Goal: Information Seeking & Learning: Learn about a topic

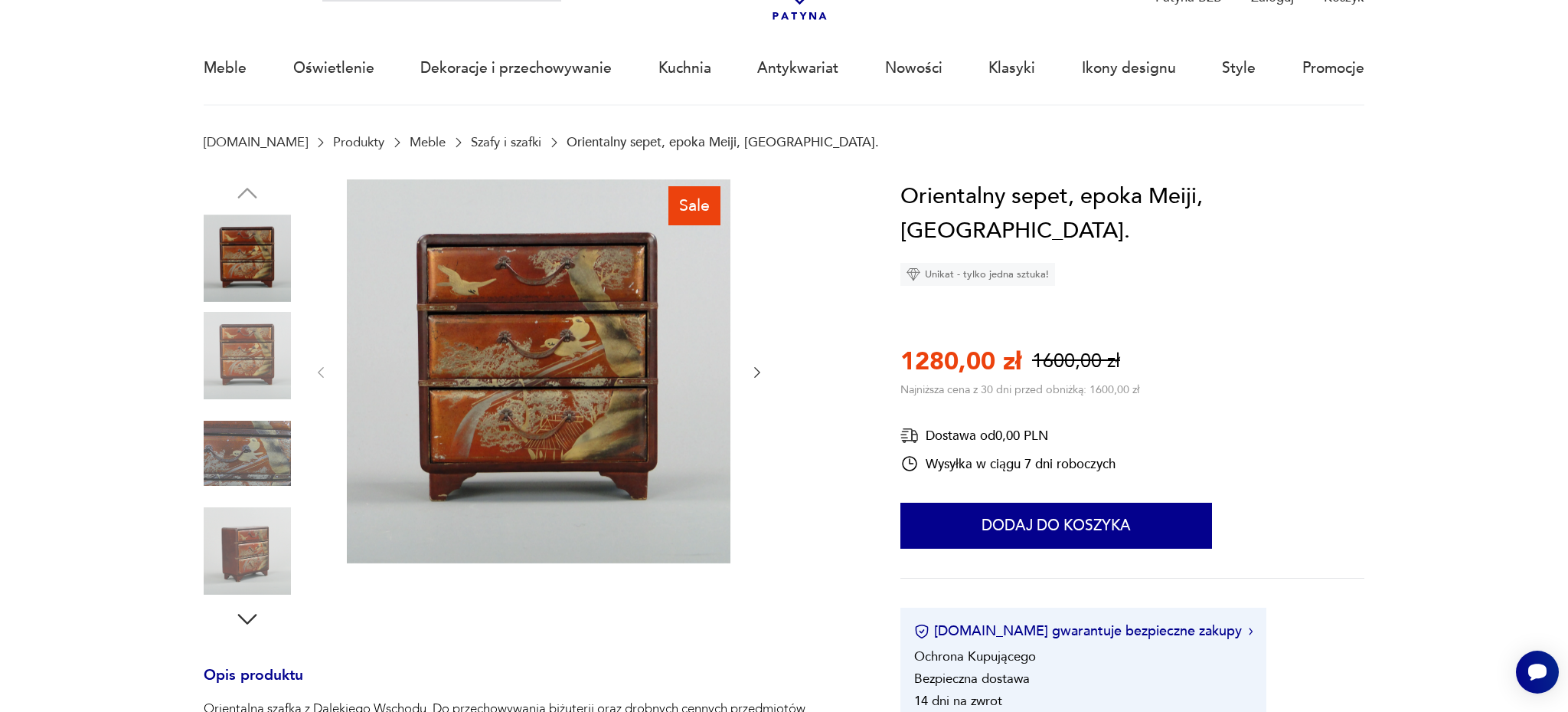
scroll to position [86, 0]
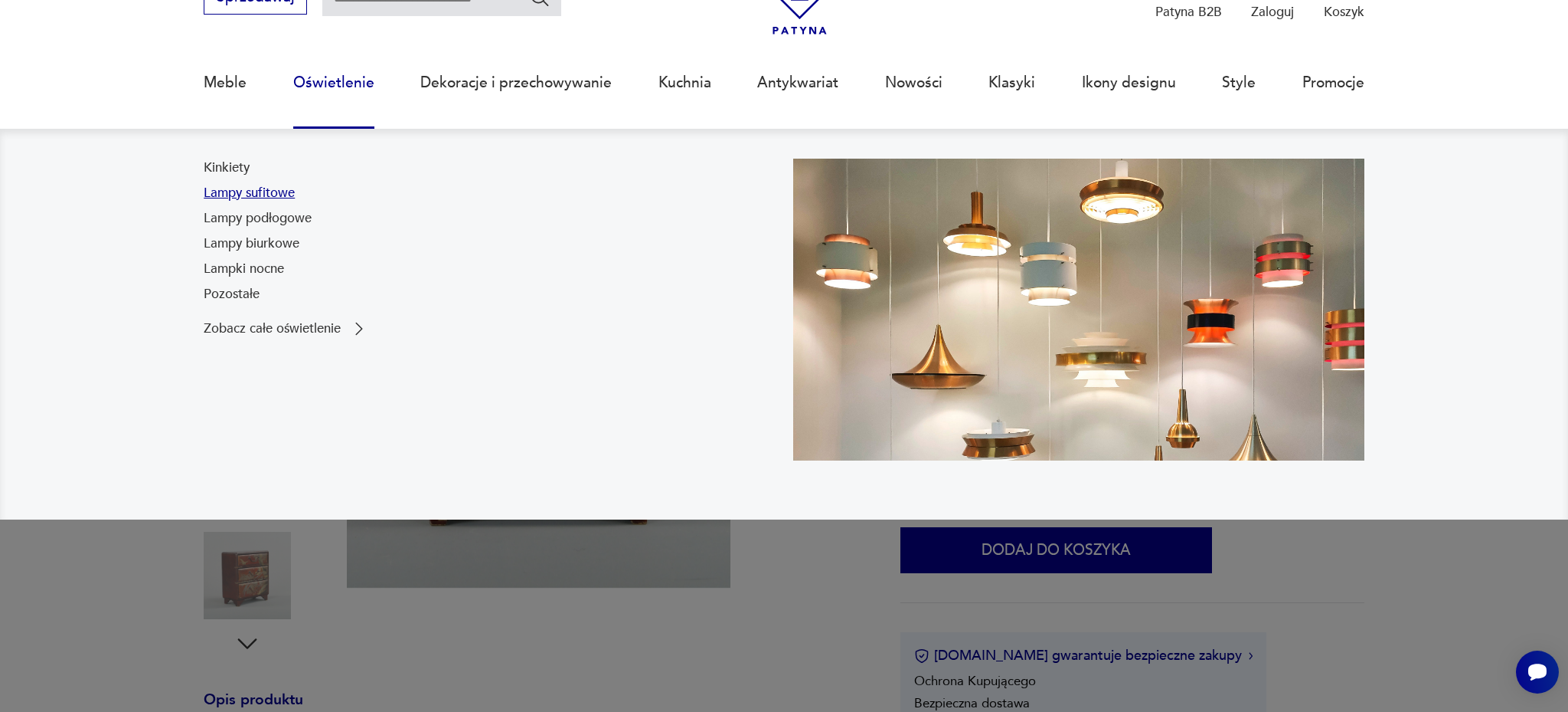
click at [279, 192] on link "Lampy sufitowe" at bounding box center [249, 193] width 91 height 19
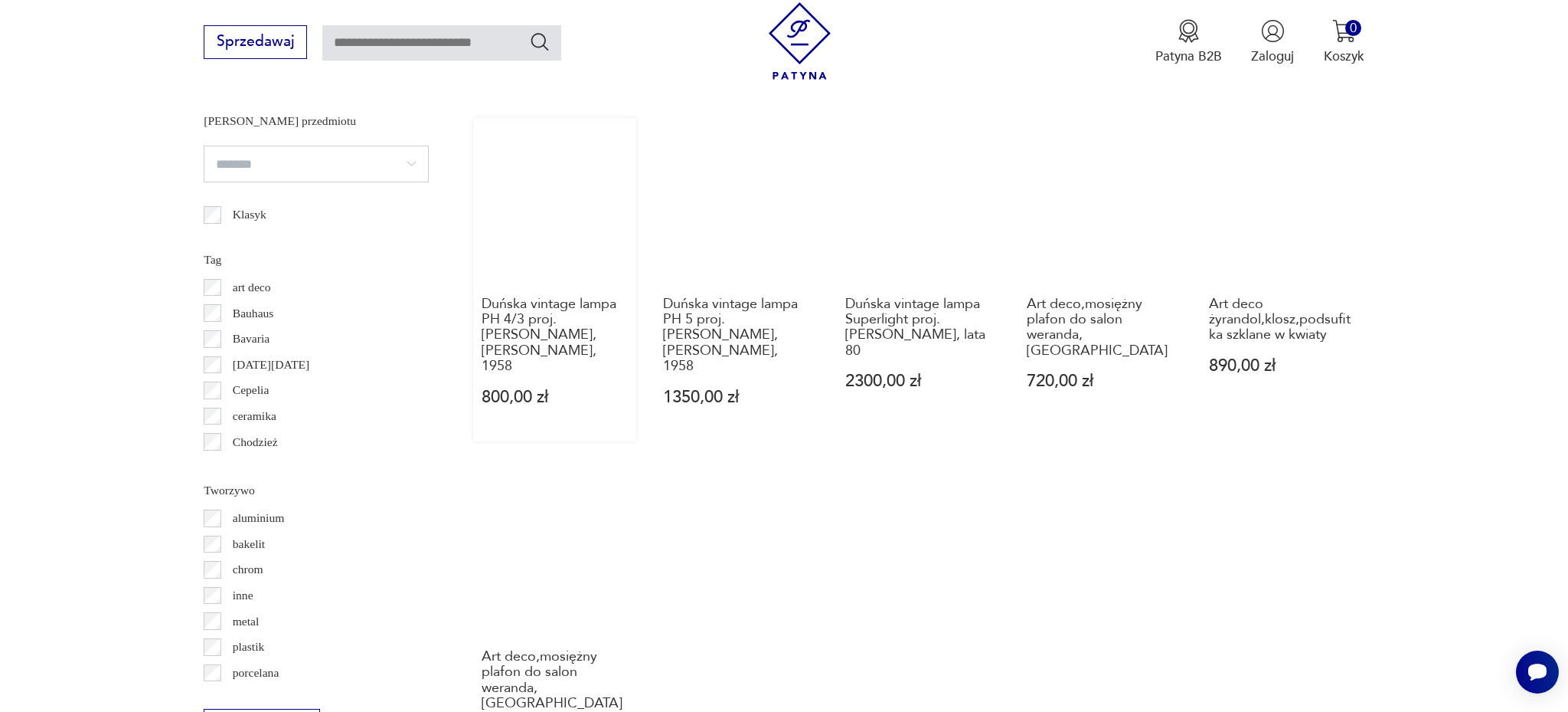
scroll to position [1307, 0]
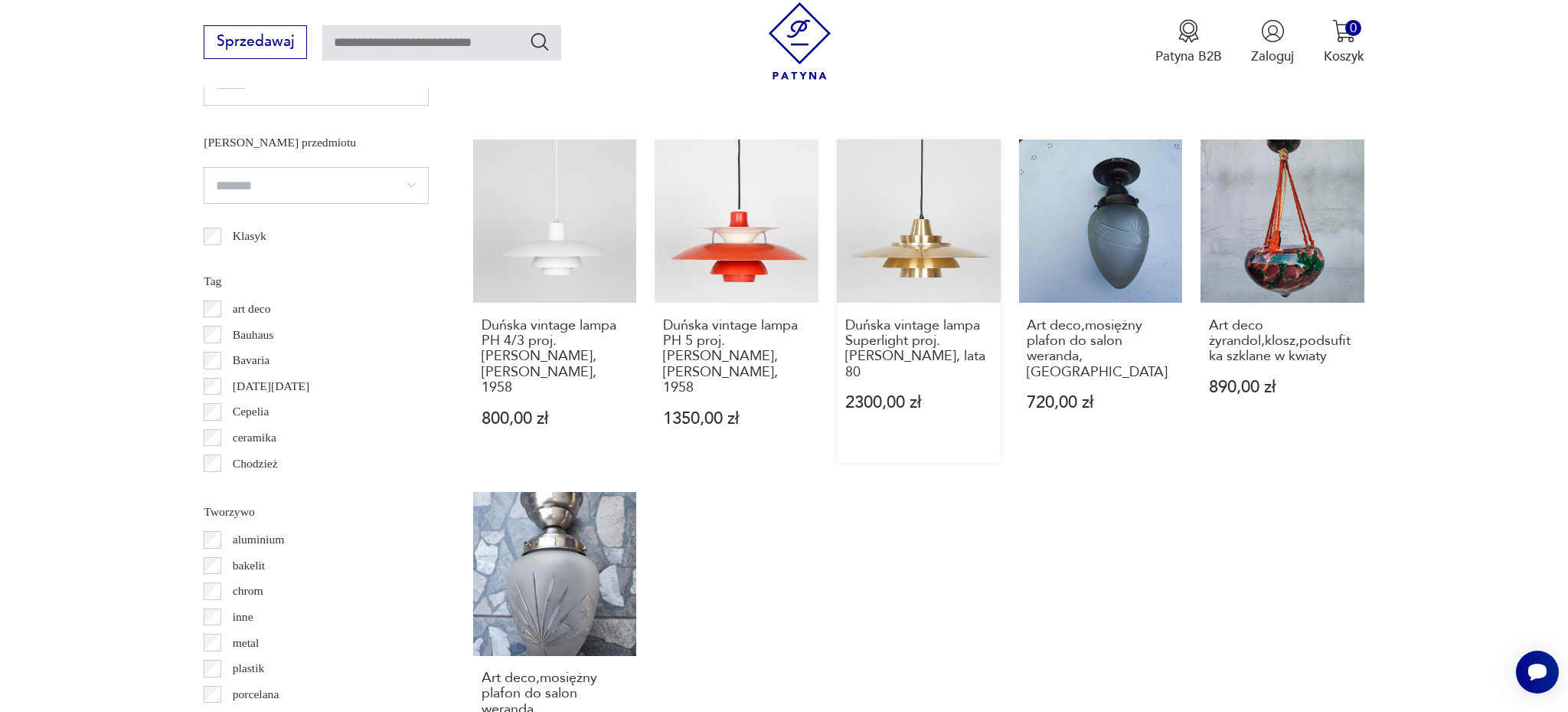
click at [923, 219] on link "Duńska vintage lampa Superlight proj. [PERSON_NAME], lata 80 2300,00 zł" at bounding box center [919, 301] width 164 height 324
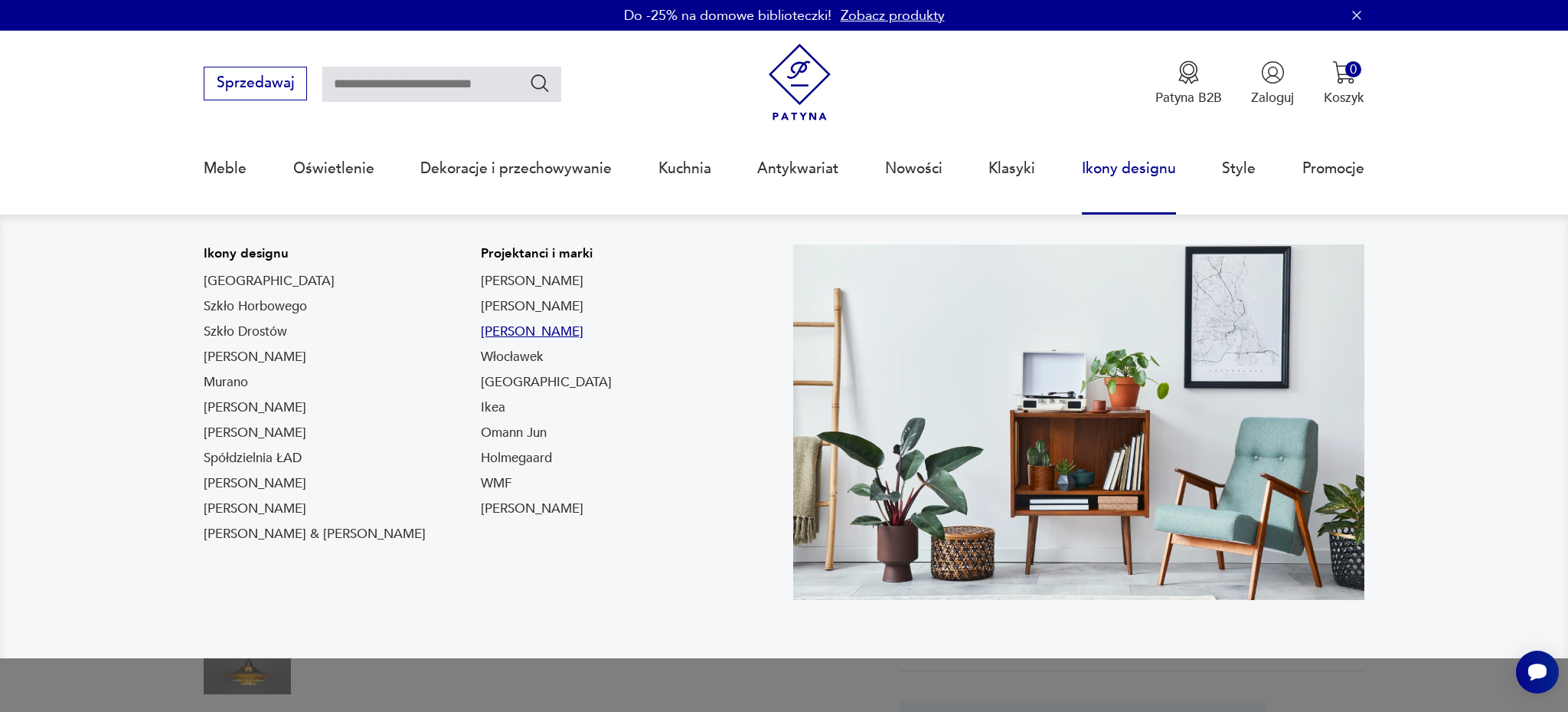
click at [481, 333] on link "[PERSON_NAME]" at bounding box center [532, 332] width 103 height 19
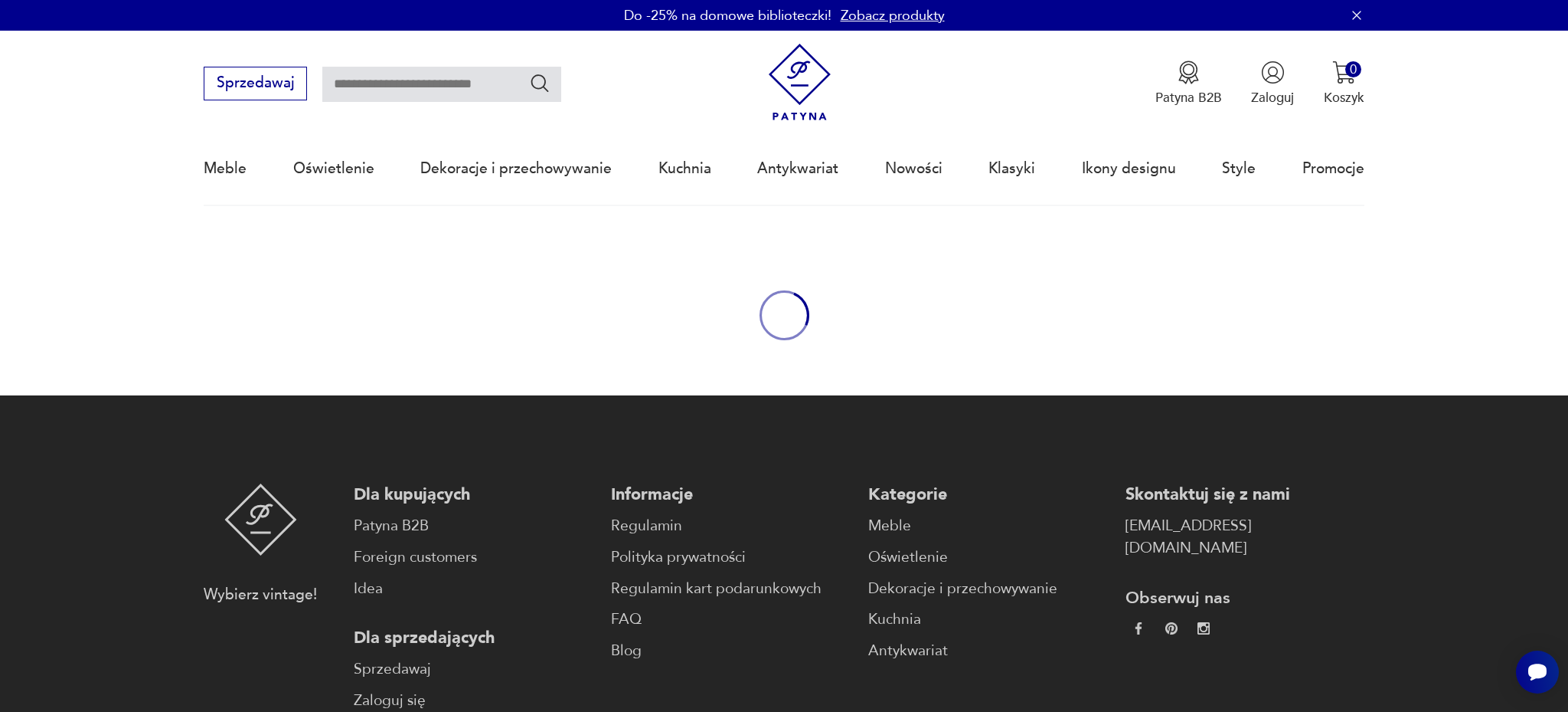
type input "*******"
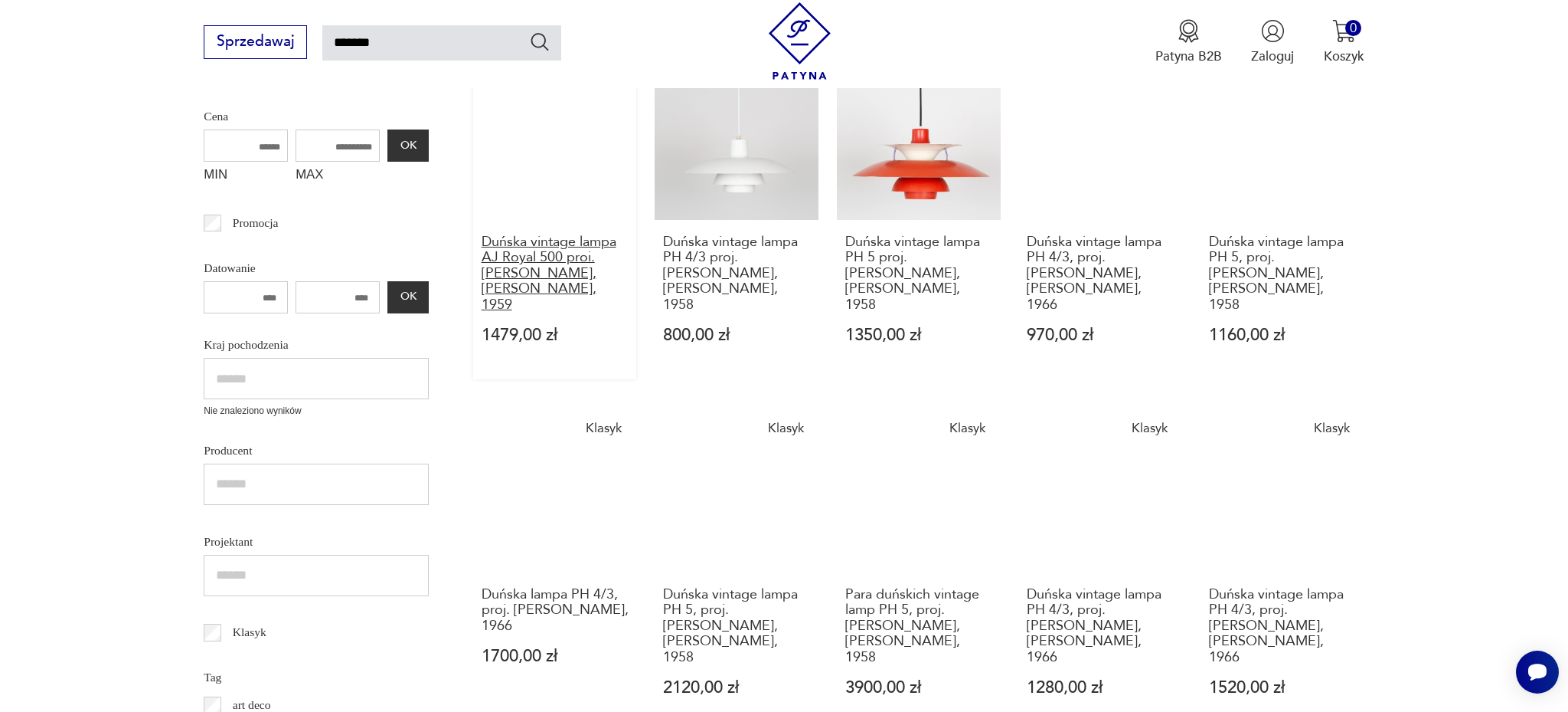
scroll to position [678, 0]
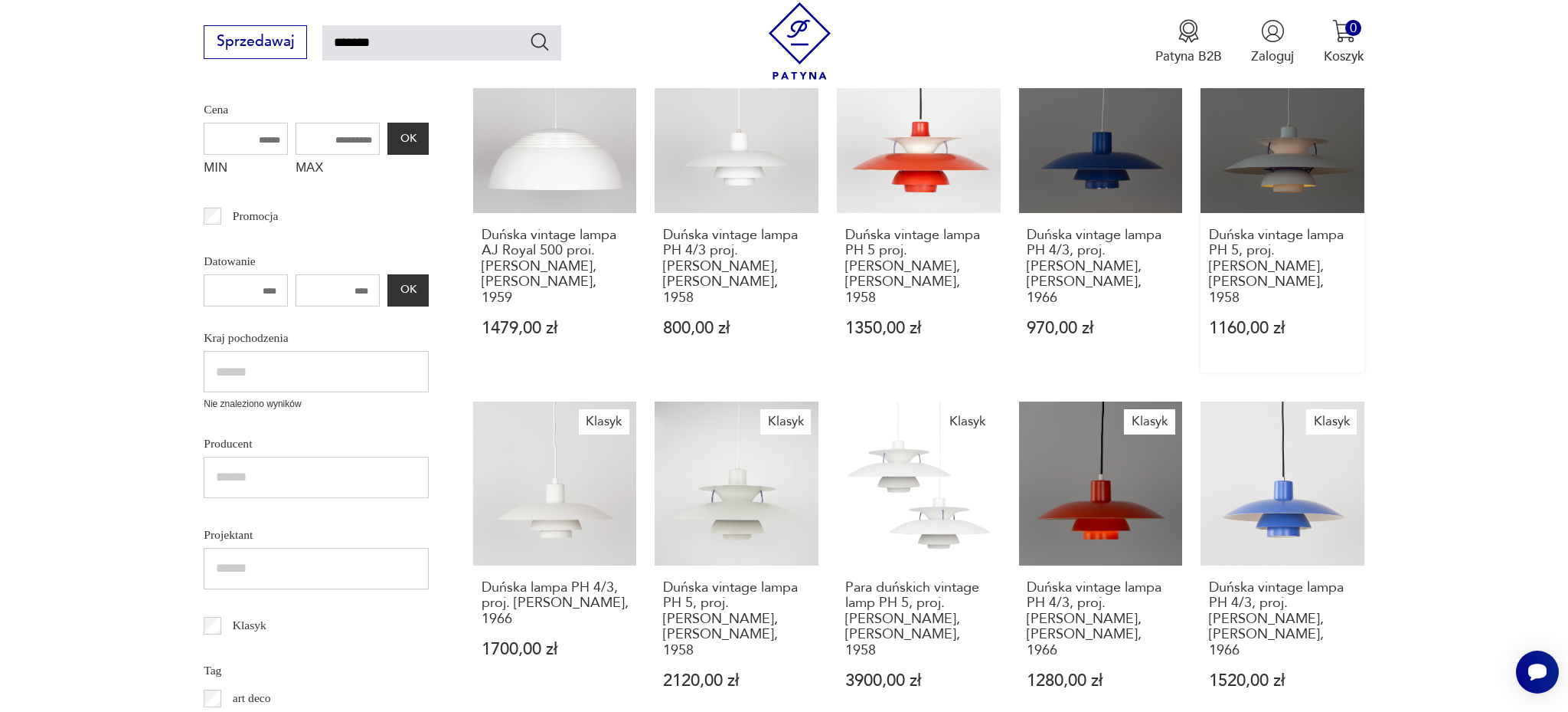
click at [1282, 165] on link "Klasyk Duńska vintage lampa PH 5, proj. [PERSON_NAME], [PERSON_NAME], 1958 1160…" at bounding box center [1283, 211] width 164 height 324
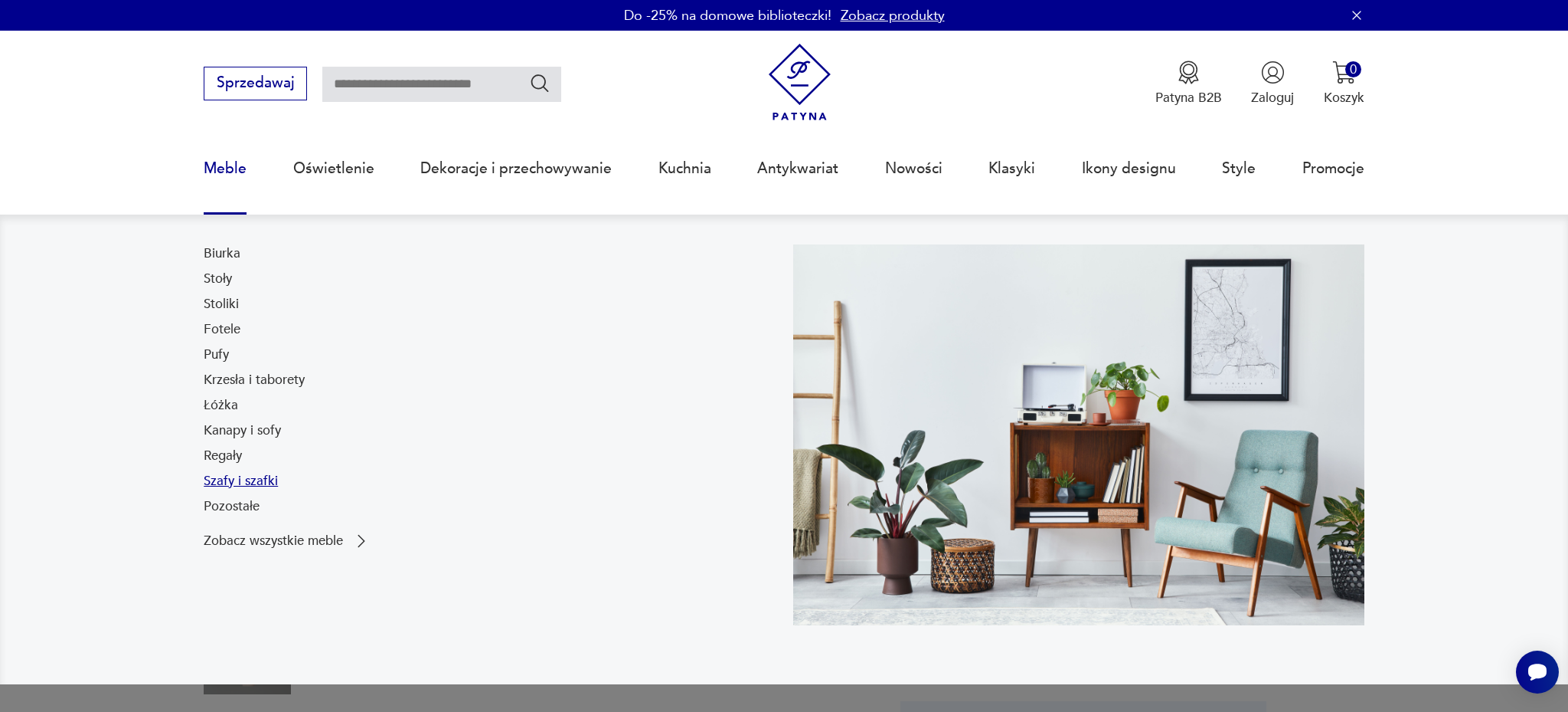
click at [239, 481] on link "Szafy i szafki" at bounding box center [241, 481] width 74 height 19
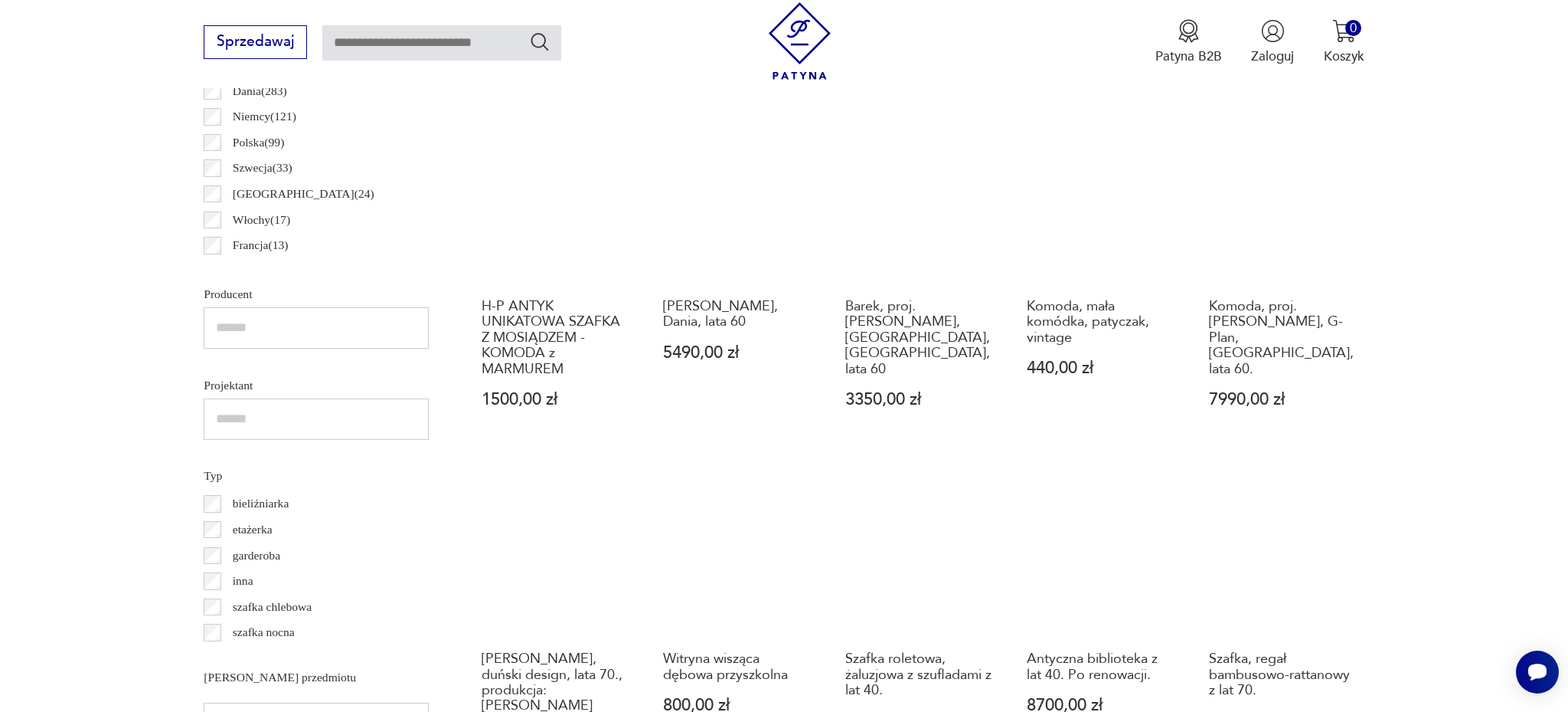
scroll to position [1028, 0]
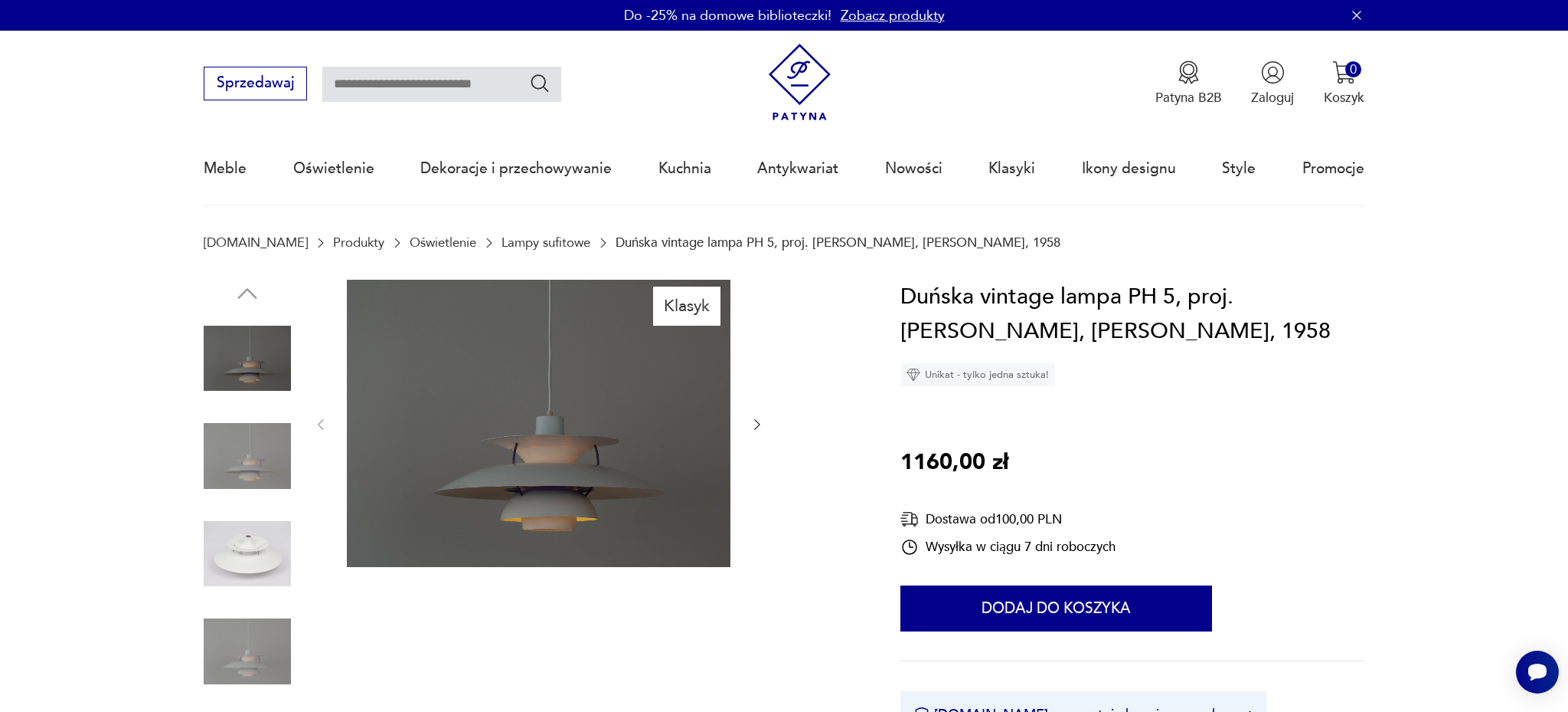
type input "*******"
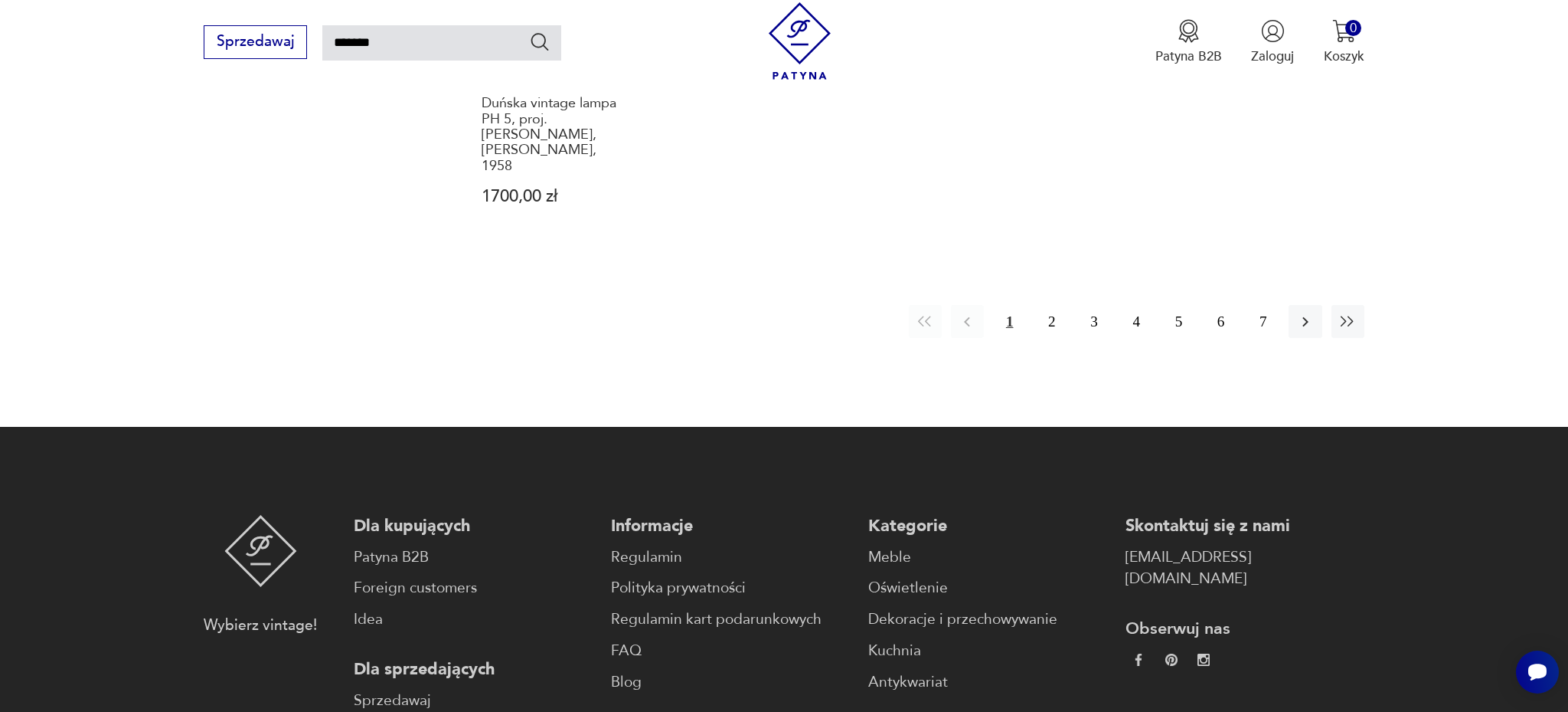
scroll to position [1704, 0]
